Goal: Transaction & Acquisition: Purchase product/service

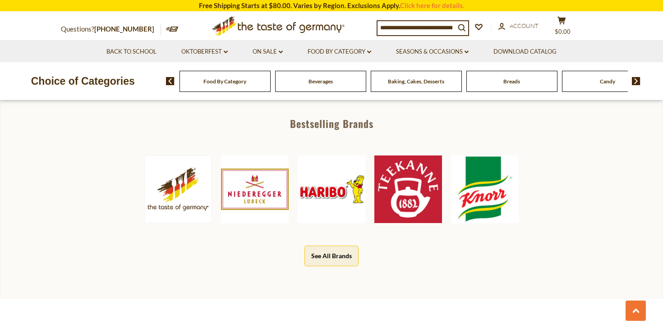
scroll to position [459, 0]
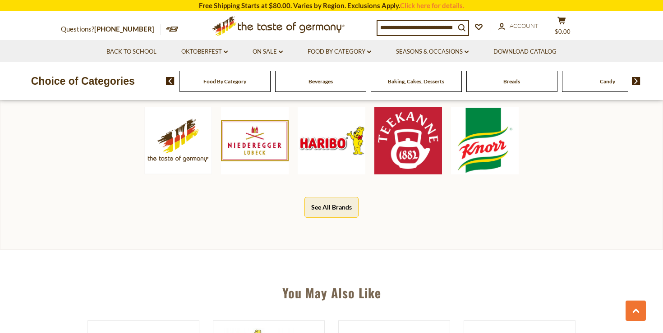
click at [339, 163] on img at bounding box center [331, 141] width 68 height 68
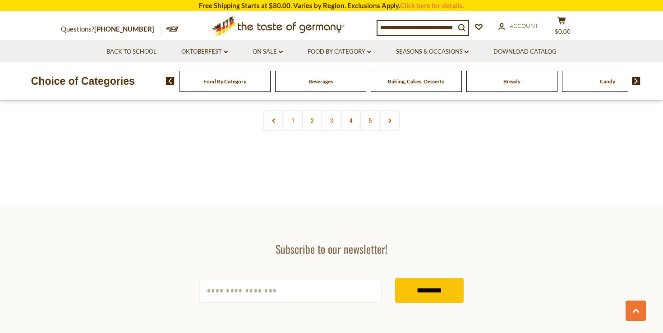
scroll to position [2027, 0]
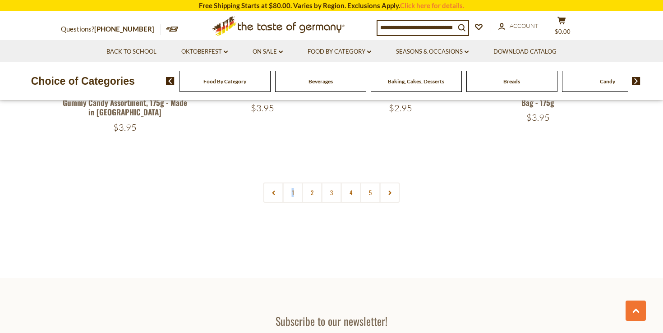
drag, startPoint x: 297, startPoint y: 155, endPoint x: 326, endPoint y: 178, distance: 38.2
click at [312, 183] on link "2" at bounding box center [312, 193] width 20 height 20
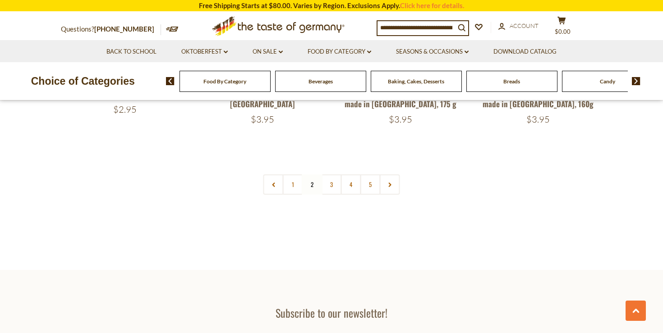
scroll to position [2187, 0]
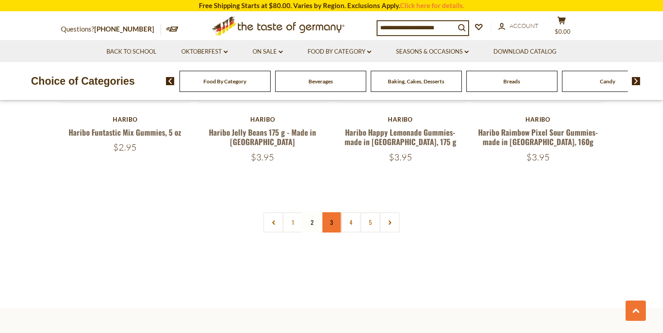
click at [337, 212] on link "3" at bounding box center [331, 222] width 20 height 20
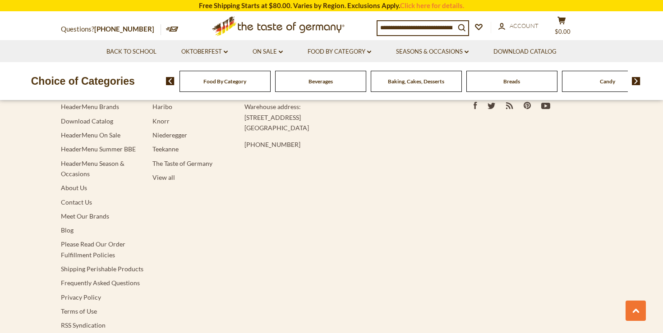
scroll to position [2442, 0]
click at [81, 278] on link "Frequently Asked Questions" at bounding box center [100, 282] width 79 height 8
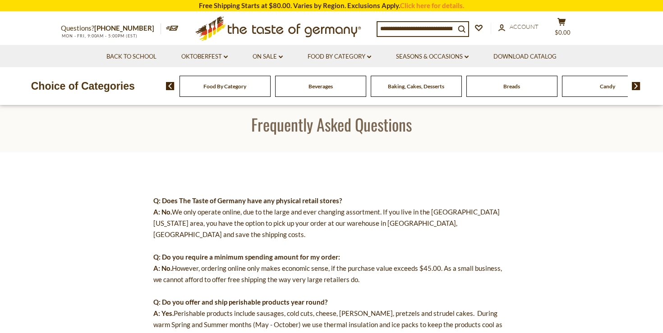
scroll to position [32, 0]
drag, startPoint x: 324, startPoint y: 203, endPoint x: 338, endPoint y: 217, distance: 19.8
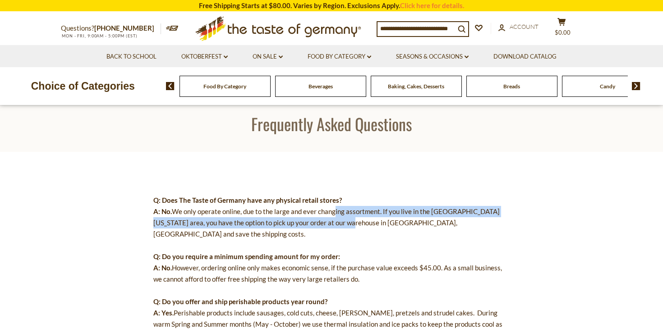
drag, startPoint x: 333, startPoint y: 212, endPoint x: 336, endPoint y: 225, distance: 13.8
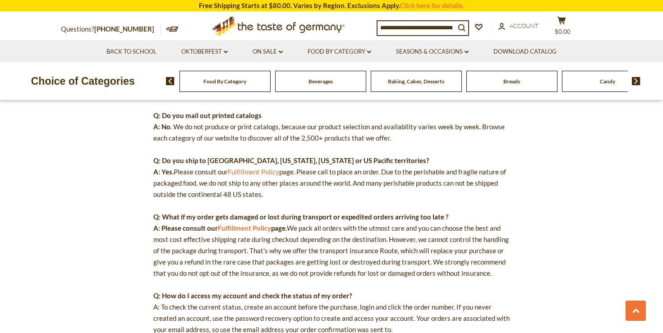
scroll to position [0, 0]
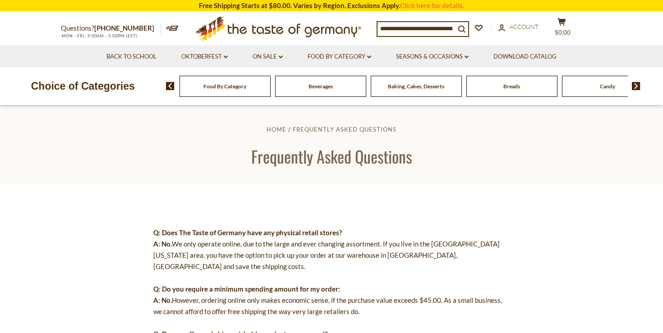
click at [244, 29] on icon at bounding box center [277, 26] width 165 height 21
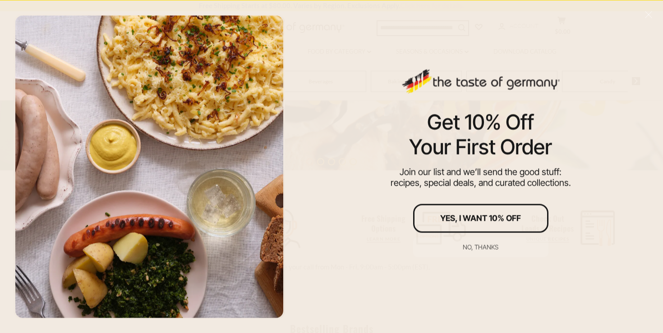
scroll to position [241, 0]
click at [481, 246] on div "No, thanks" at bounding box center [480, 247] width 36 height 6
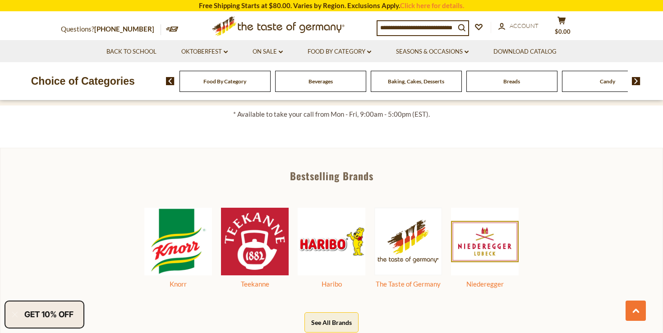
scroll to position [460, 0]
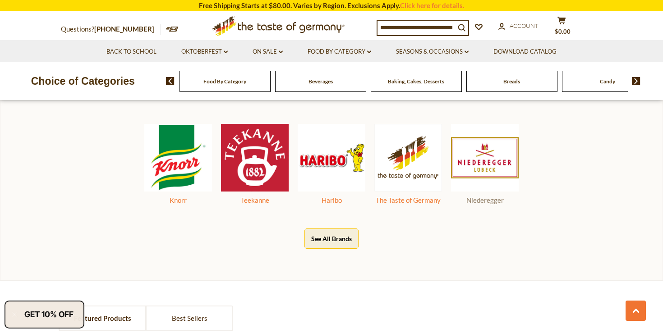
click at [480, 148] on img at bounding box center [485, 158] width 68 height 68
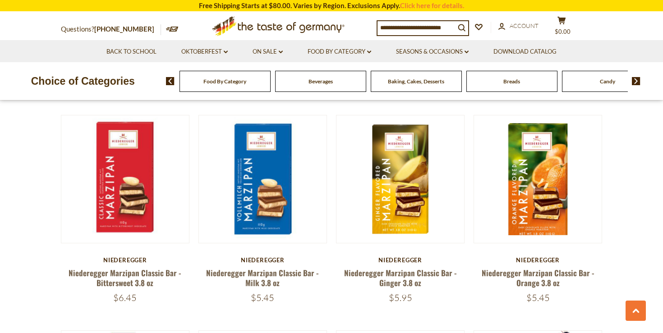
scroll to position [497, 0]
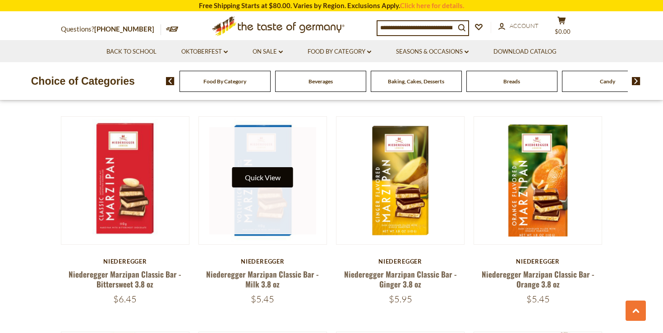
click at [256, 179] on button "Quick View" at bounding box center [262, 177] width 61 height 20
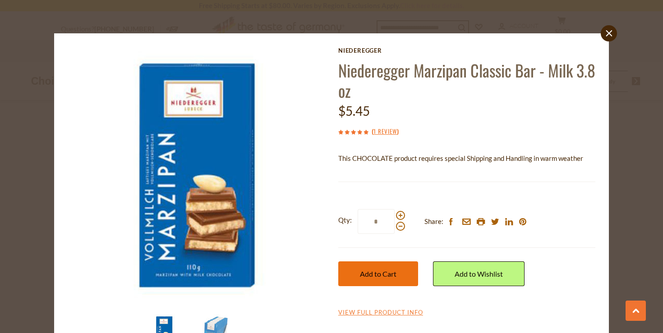
click at [393, 273] on span "Add to Cart" at bounding box center [378, 274] width 37 height 9
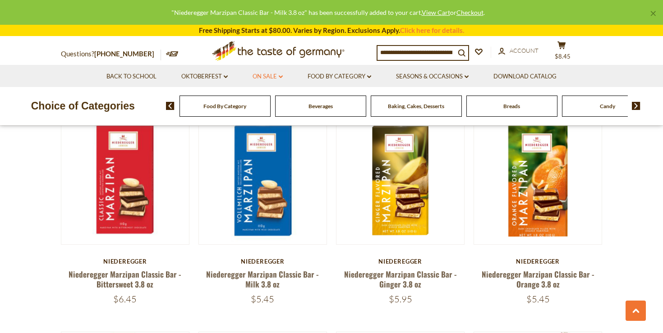
click at [275, 78] on link "On Sale dropdown_arrow" at bounding box center [267, 77] width 30 height 10
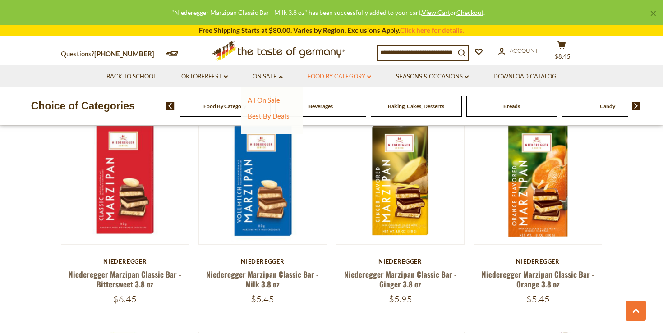
click at [327, 75] on link "Food By Category dropdown_arrow" at bounding box center [339, 77] width 64 height 10
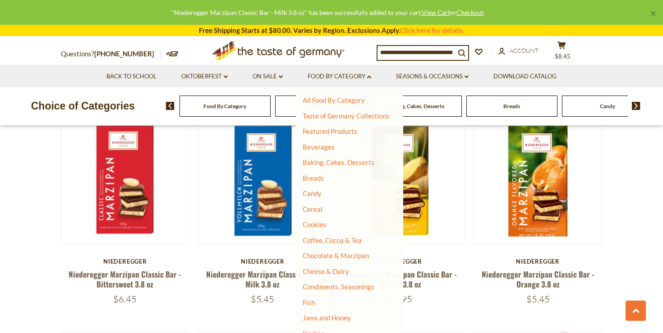
click at [433, 52] on input at bounding box center [416, 52] width 78 height 13
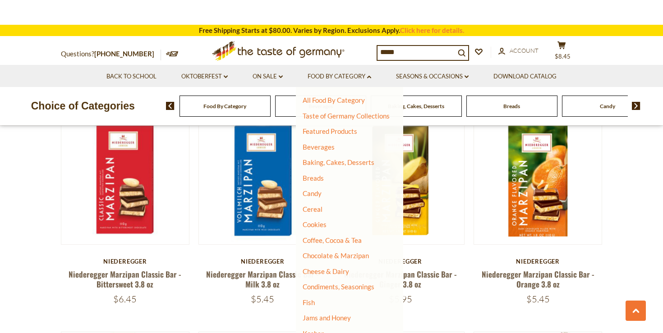
type input "******"
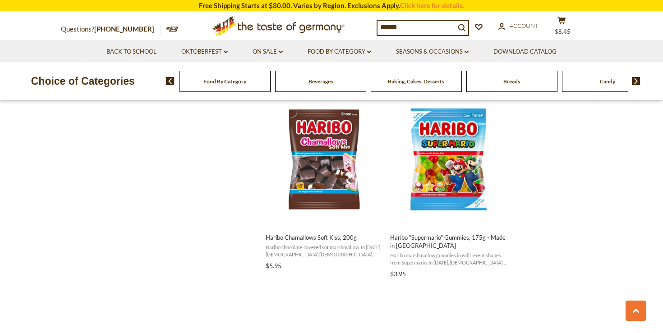
scroll to position [1364, 0]
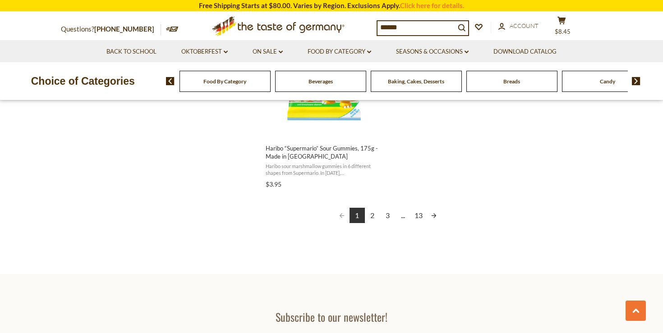
click at [375, 216] on link "2" at bounding box center [372, 215] width 15 height 15
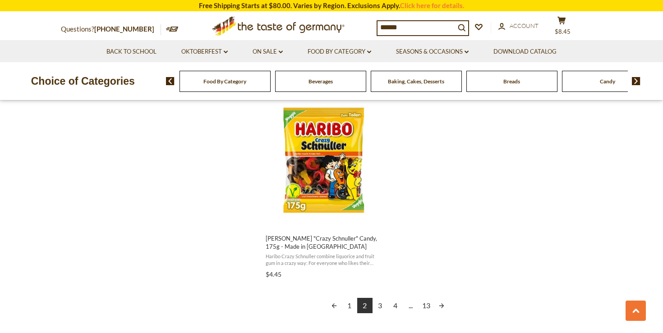
scroll to position [1578, 0]
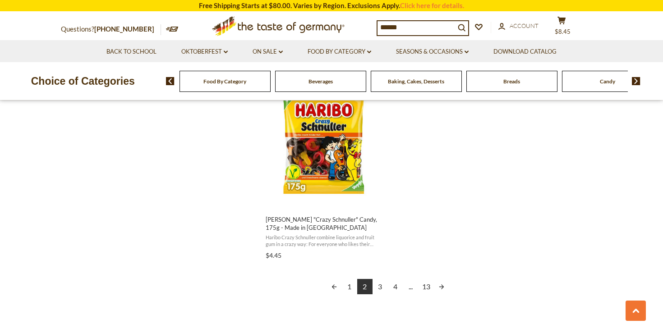
click at [380, 292] on link "3" at bounding box center [379, 286] width 15 height 15
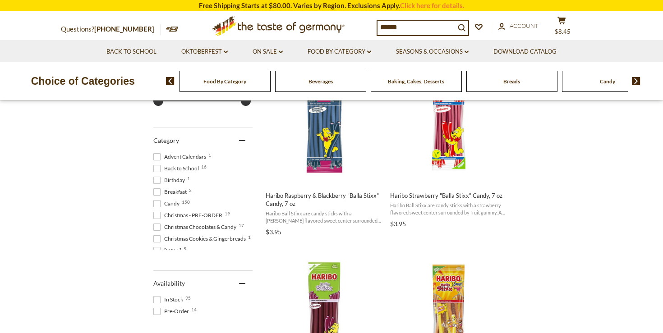
scroll to position [314, 0]
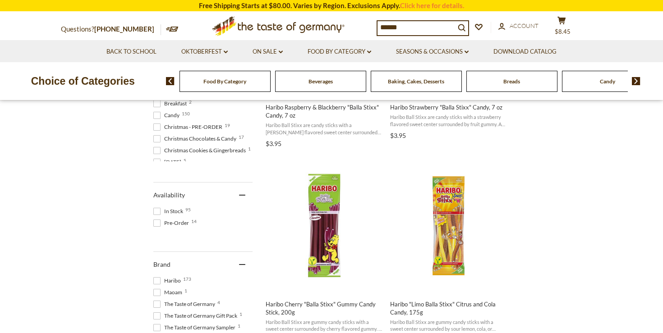
click at [415, 22] on input "******" at bounding box center [416, 27] width 78 height 13
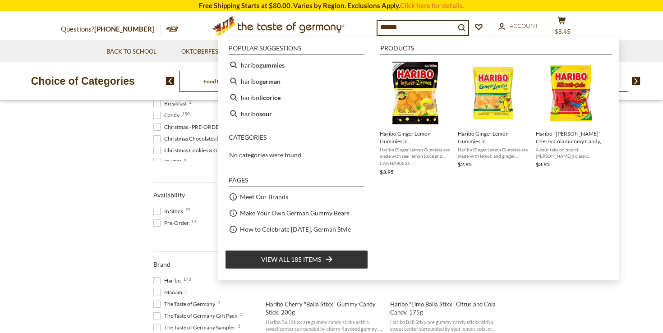
click at [416, 29] on input "******" at bounding box center [416, 27] width 78 height 13
type input "**********"
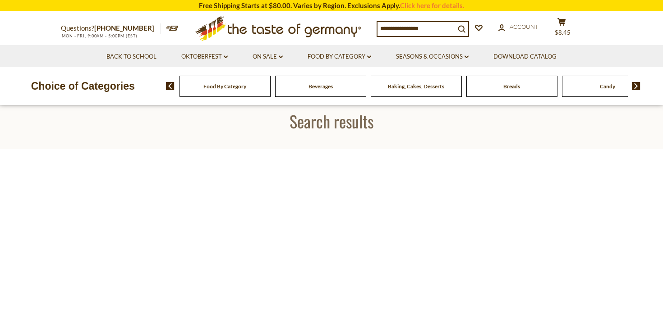
type input "**********"
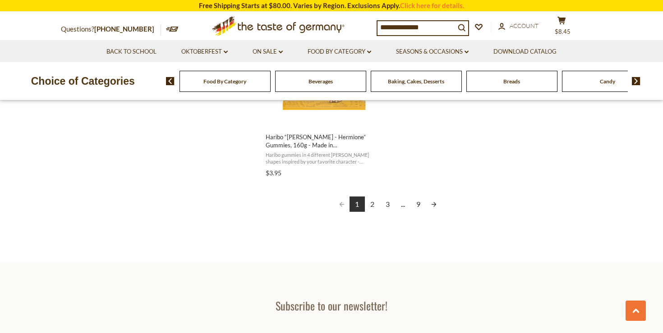
click at [413, 204] on link "9" at bounding box center [418, 204] width 15 height 15
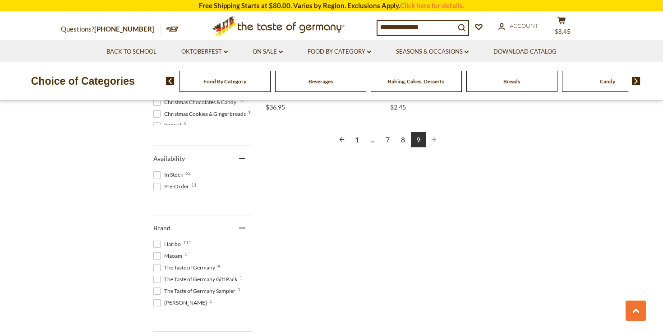
scroll to position [360, 0]
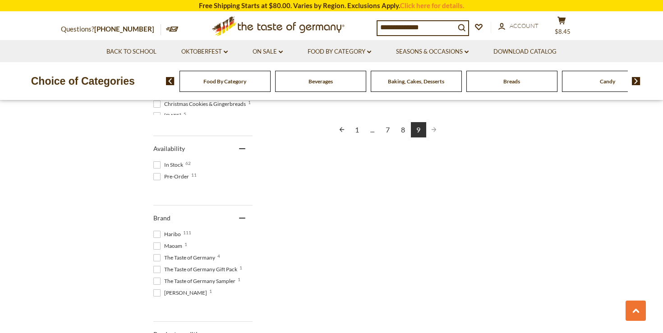
click at [402, 132] on link "8" at bounding box center [402, 129] width 15 height 15
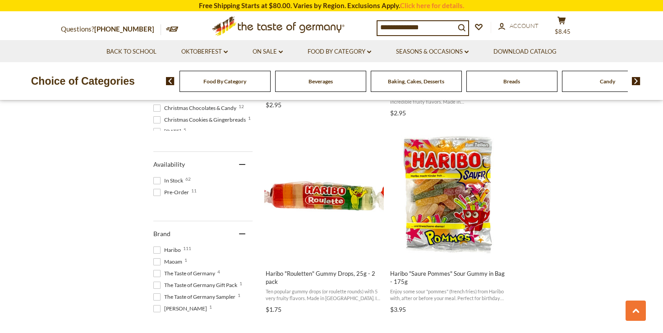
scroll to position [348, 0]
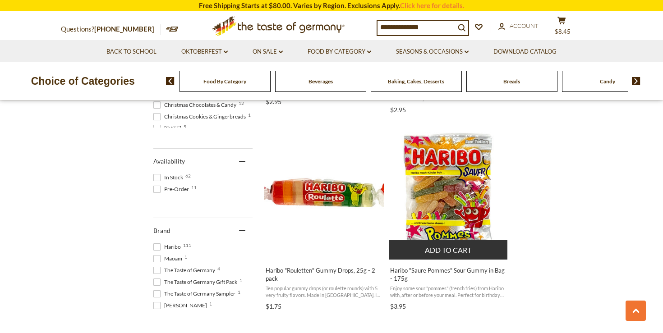
click at [454, 253] on button "Add to cart" at bounding box center [448, 249] width 119 height 19
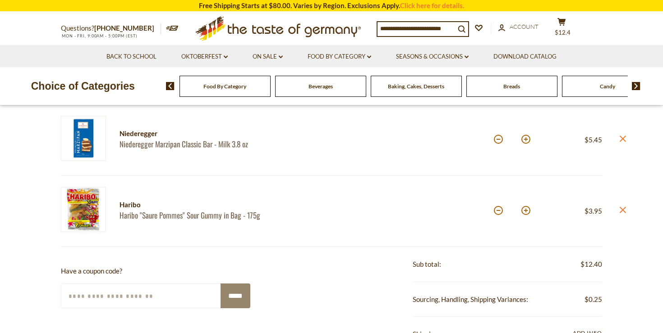
scroll to position [117, 0]
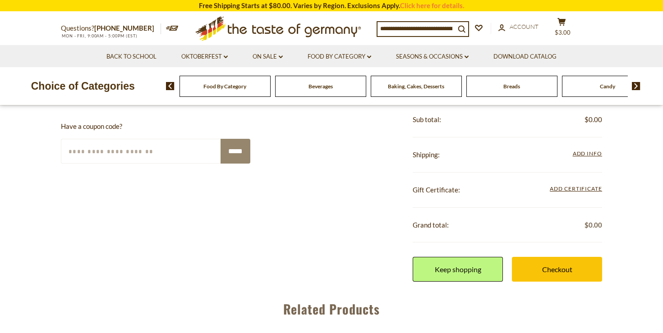
click at [549, 208] on div "Gift Certificate: Add Certificate Enter your certificate code *****" at bounding box center [506, 190] width 189 height 35
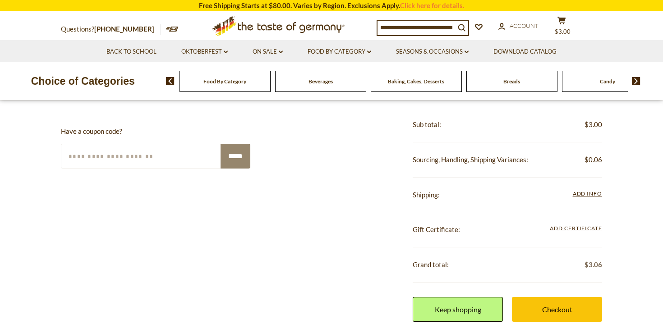
scroll to position [238, 0]
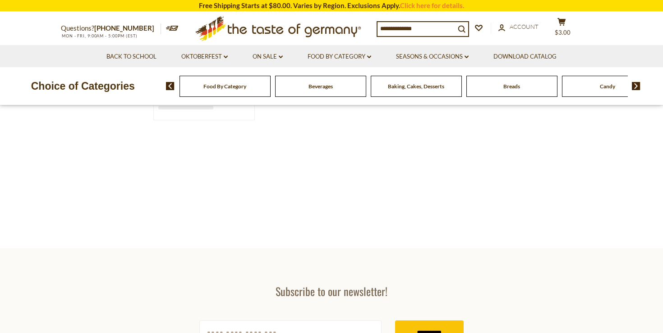
type input "**********"
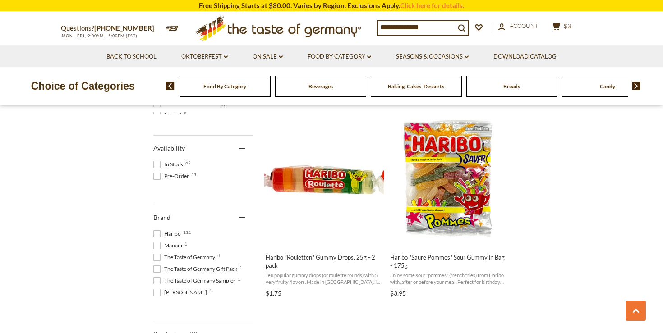
scroll to position [362, 0]
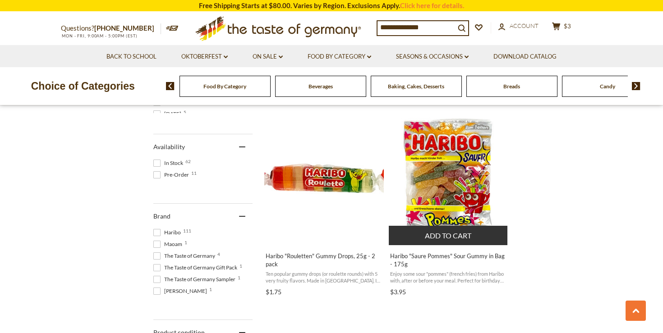
click at [462, 239] on button "Add to cart" at bounding box center [448, 235] width 119 height 19
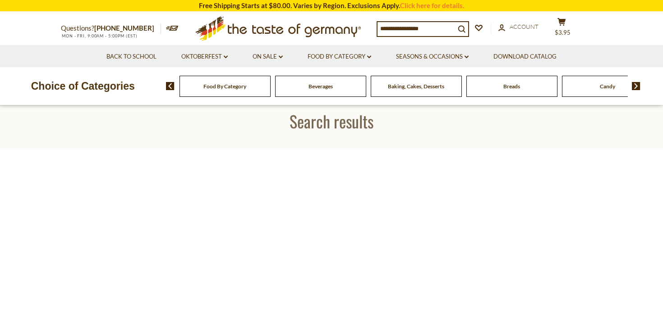
type input "**********"
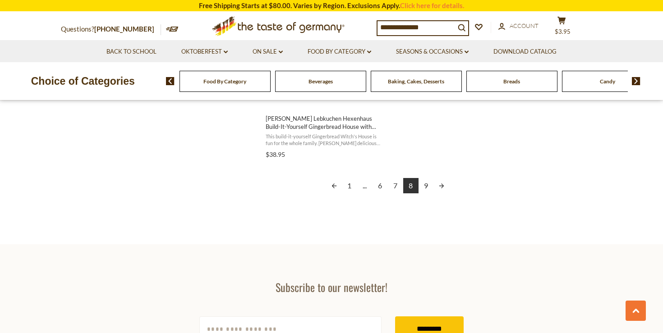
scroll to position [1682, 0]
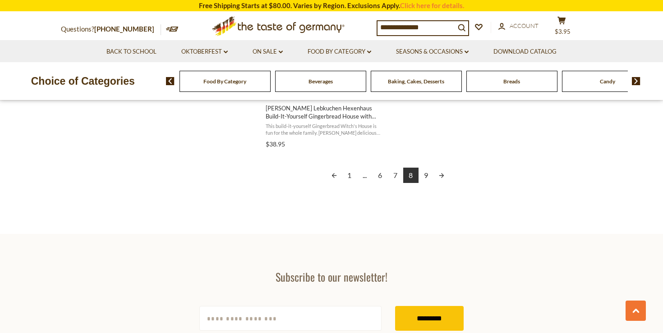
click at [395, 176] on link "7" at bounding box center [395, 175] width 15 height 15
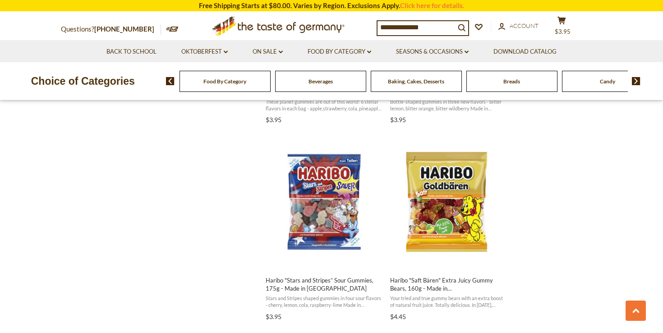
scroll to position [1125, 0]
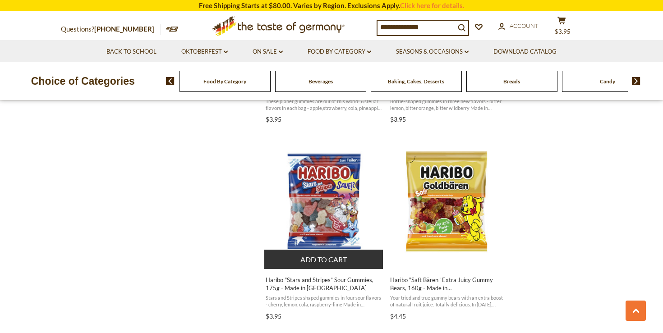
click at [330, 185] on img "Haribo" at bounding box center [323, 201] width 119 height 119
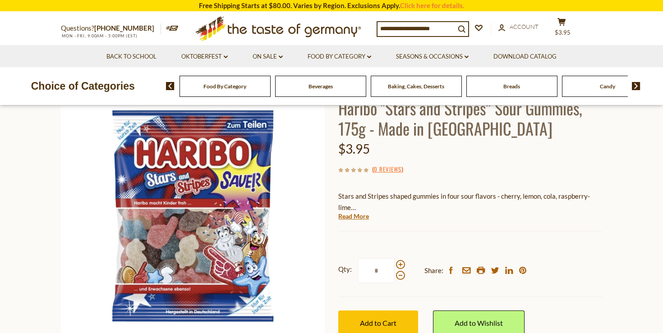
scroll to position [111, 0]
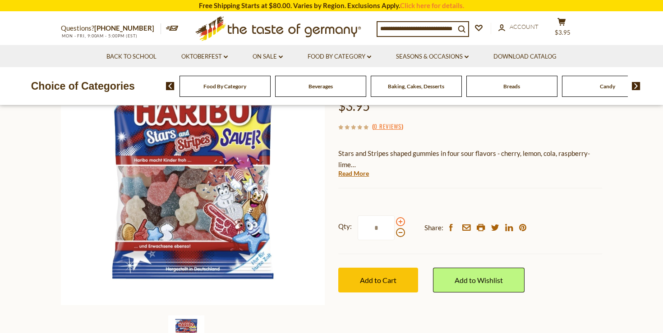
click at [400, 221] on span at bounding box center [400, 221] width 9 height 9
click at [394, 221] on input "*" at bounding box center [375, 227] width 37 height 25
click at [399, 233] on span at bounding box center [400, 232] width 9 height 9
click at [394, 233] on input "*" at bounding box center [375, 227] width 37 height 25
click at [401, 225] on span at bounding box center [400, 221] width 9 height 9
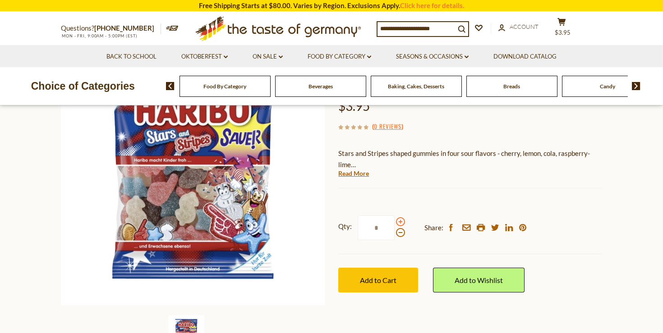
click at [394, 225] on input "*" at bounding box center [375, 227] width 37 height 25
click at [401, 225] on span at bounding box center [400, 221] width 9 height 9
click at [394, 225] on input "*" at bounding box center [375, 227] width 37 height 25
click at [400, 233] on span at bounding box center [400, 232] width 9 height 9
click at [394, 233] on input "*" at bounding box center [375, 227] width 37 height 25
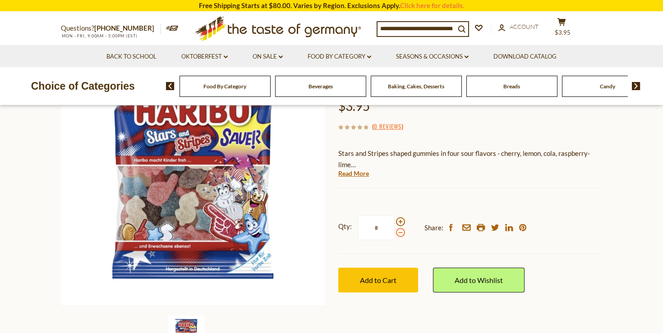
click at [400, 233] on span at bounding box center [400, 232] width 9 height 9
click at [394, 233] on input "*" at bounding box center [375, 227] width 37 height 25
type input "*"
click at [390, 270] on button "Add to Cart" at bounding box center [378, 280] width 80 height 25
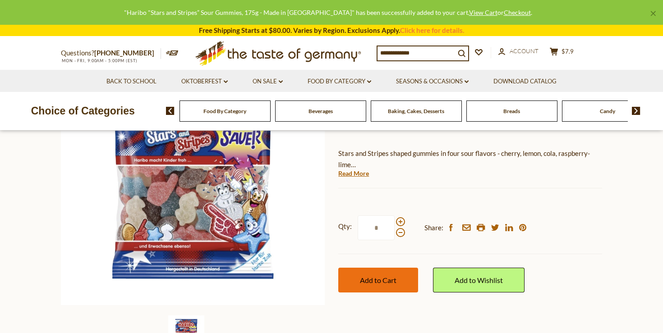
click at [391, 279] on span "Add to Cart" at bounding box center [378, 280] width 37 height 9
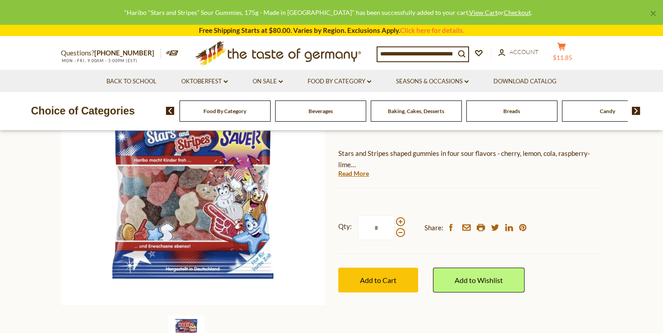
click at [566, 49] on icon "cart" at bounding box center [561, 47] width 9 height 8
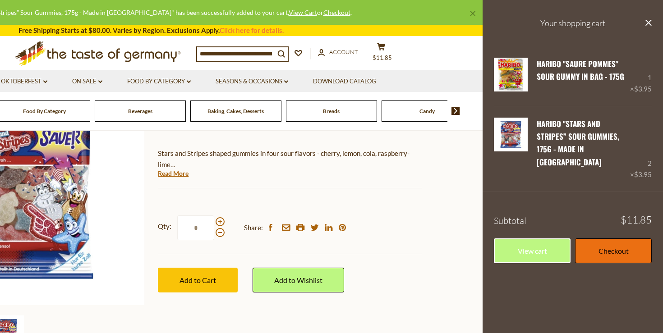
click at [622, 247] on link "Checkout" at bounding box center [613, 250] width 77 height 25
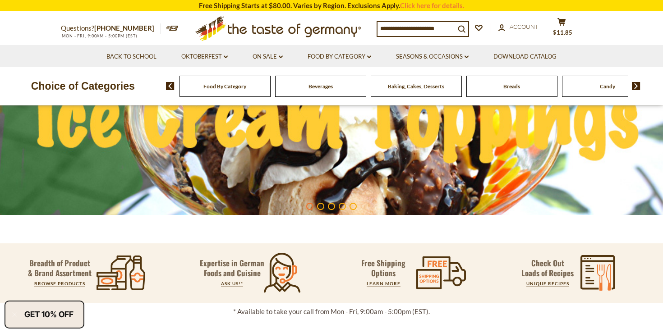
scroll to position [188, 0]
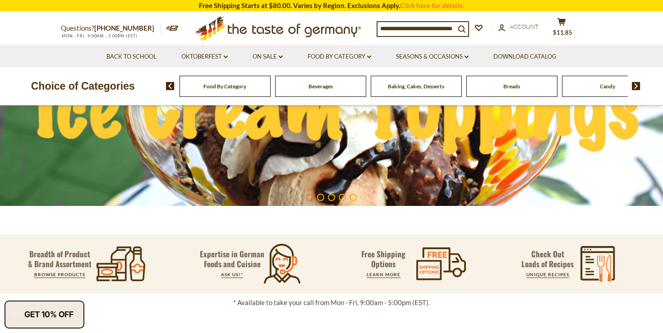
click at [270, 83] on div "Beverages" at bounding box center [224, 86] width 91 height 21
click at [363, 130] on img at bounding box center [331, 90] width 663 height 232
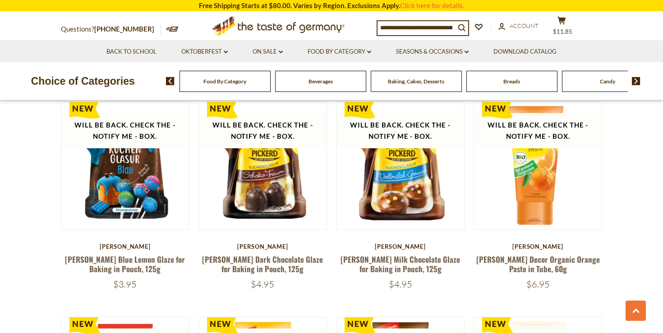
scroll to position [1625, 0]
